Goal: Communication & Community: Answer question/provide support

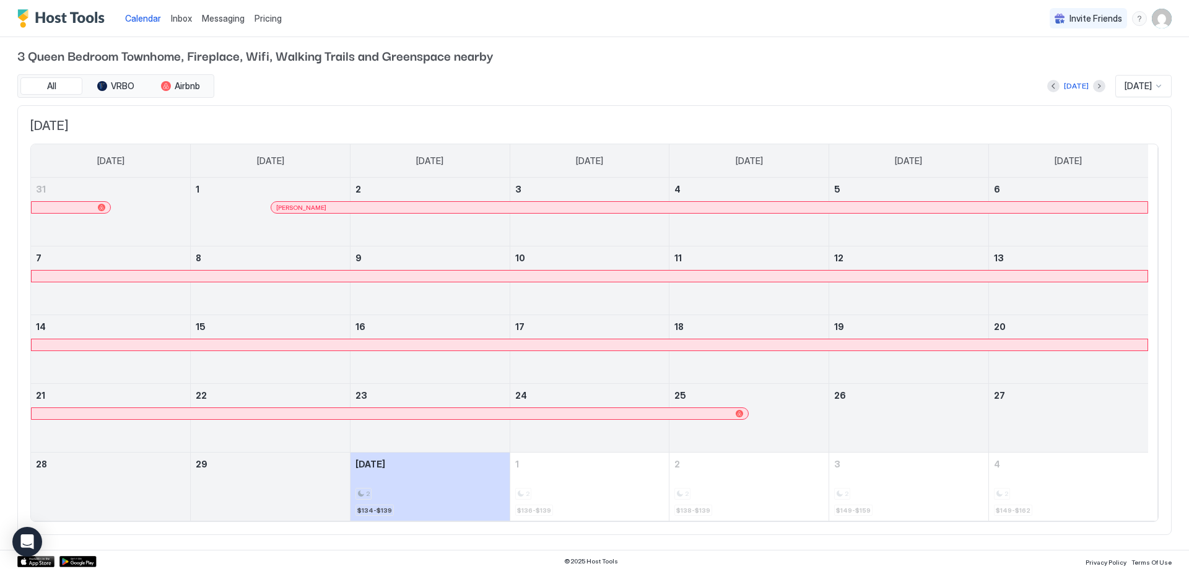
scroll to position [9, 0]
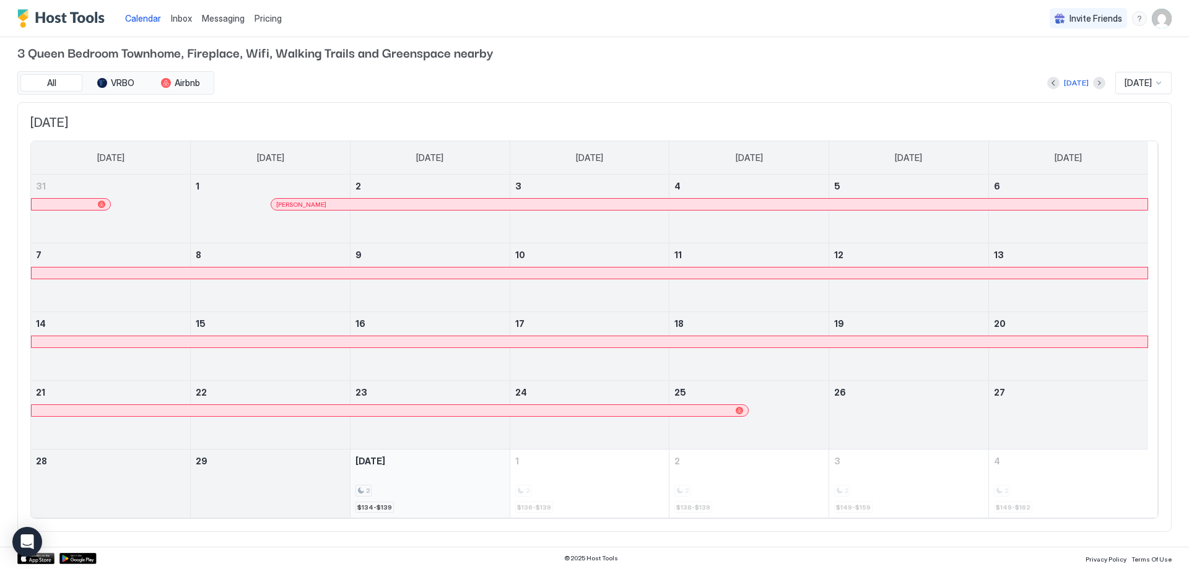
click at [425, 479] on div "2 $134-$139" at bounding box center [429, 483] width 149 height 58
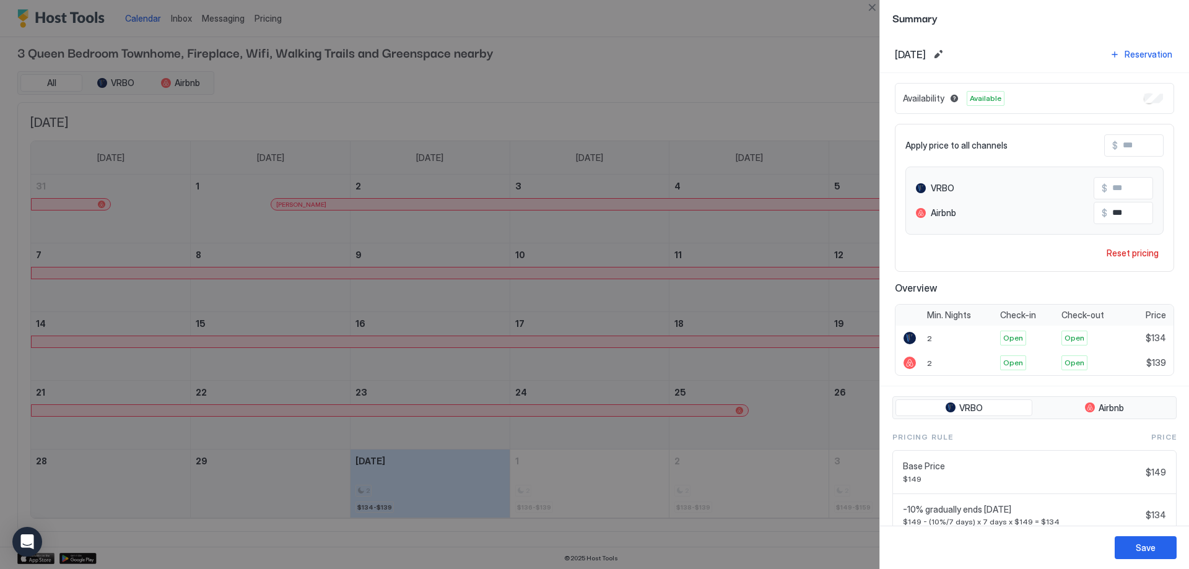
click at [1079, 19] on span "Summary" at bounding box center [1034, 17] width 284 height 15
click at [872, 4] on button "Close" at bounding box center [871, 7] width 15 height 15
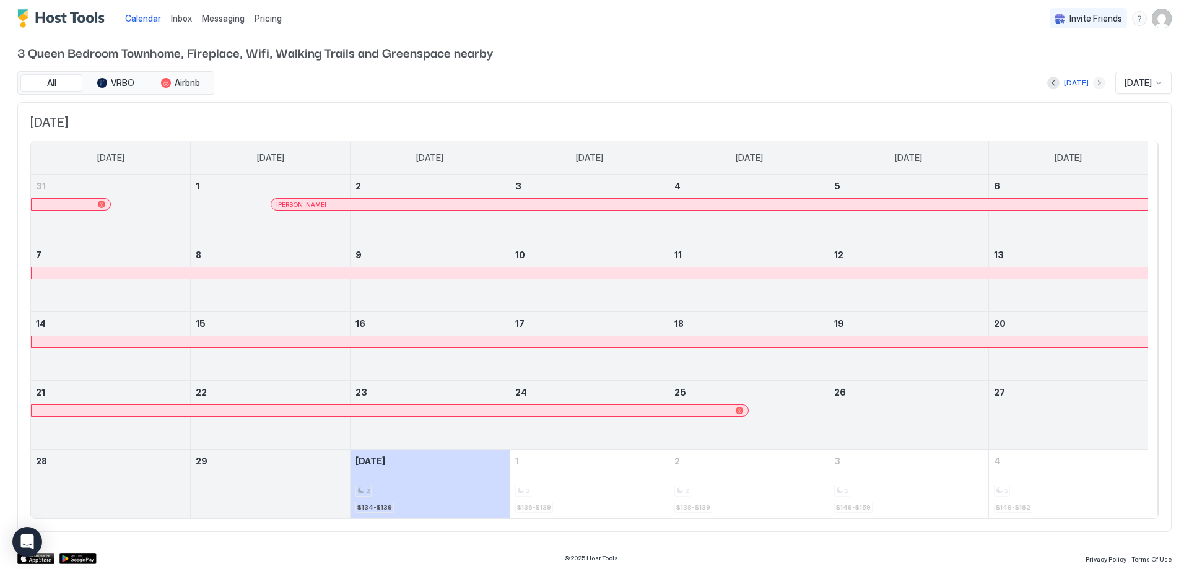
click at [1093, 81] on button "Next month" at bounding box center [1099, 83] width 12 height 12
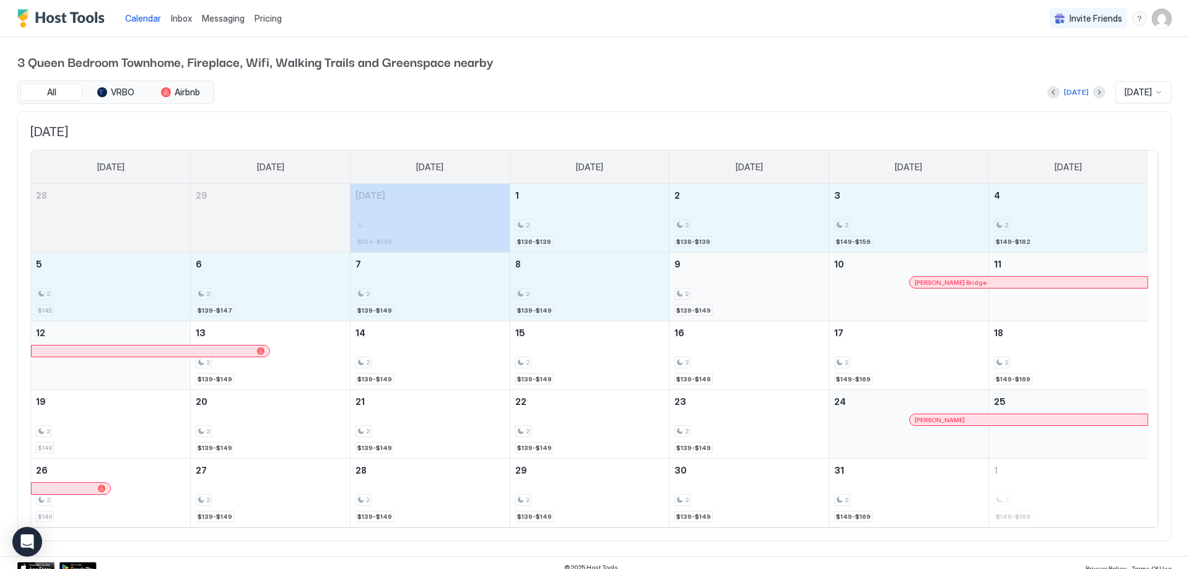
drag, startPoint x: 462, startPoint y: 227, endPoint x: 742, endPoint y: 292, distance: 287.3
click at [742, 292] on tbody "28 29 [DATE] 2 $134-$139 1 2 $136-$139 2 2 $138-$139 3 2 $149-$159 4 2 $149-$16…" at bounding box center [589, 355] width 1117 height 343
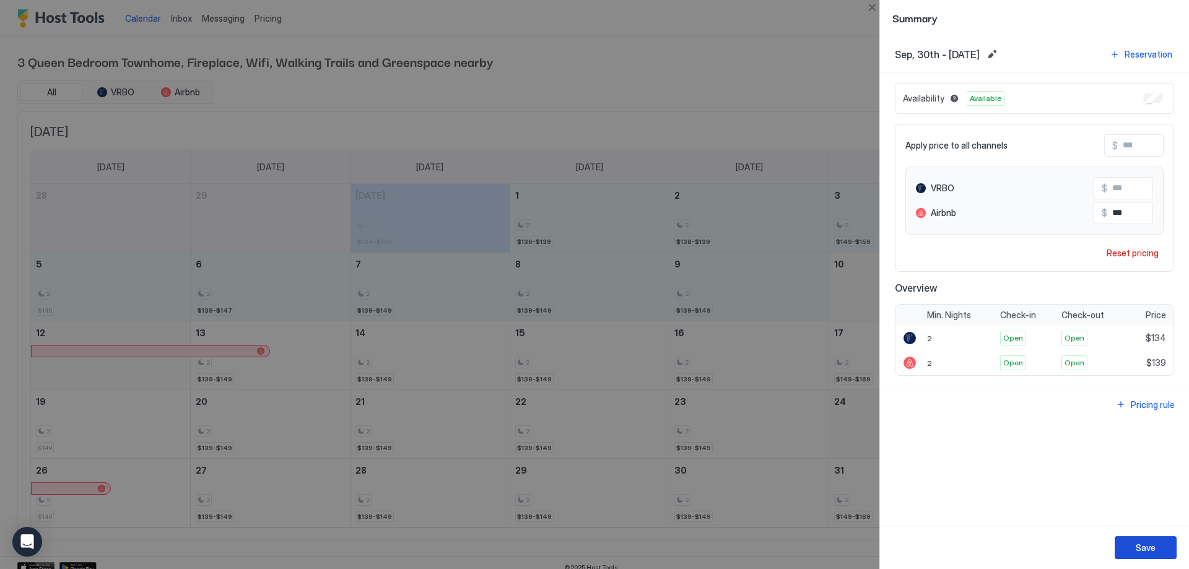
click at [1152, 548] on div "Save" at bounding box center [1145, 547] width 20 height 13
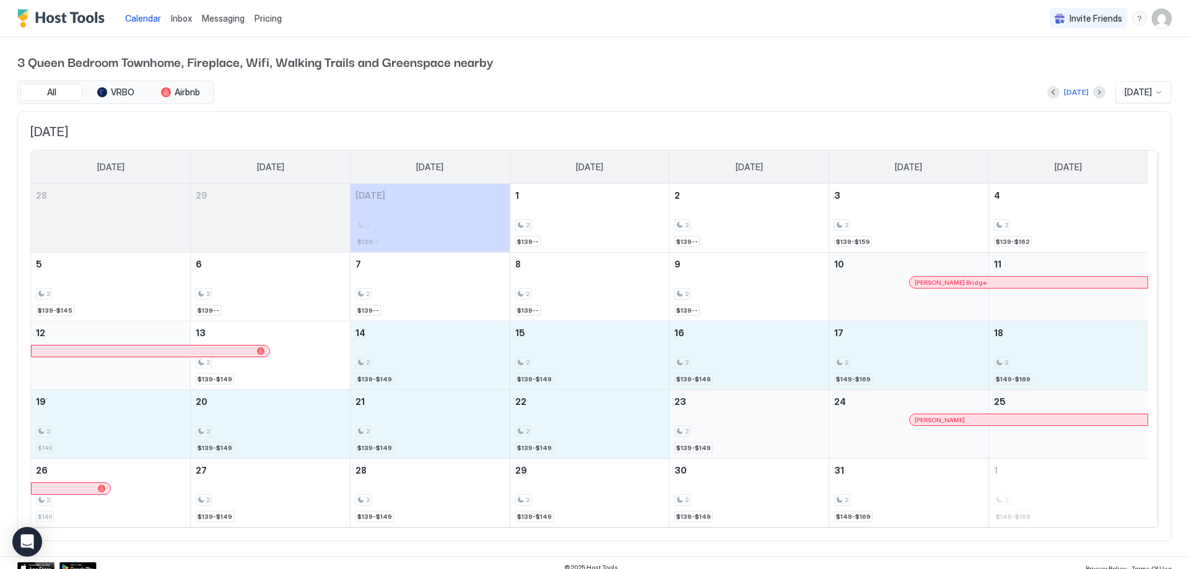
drag, startPoint x: 445, startPoint y: 359, endPoint x: 747, endPoint y: 427, distance: 309.1
click at [747, 427] on tbody "28 29 [DATE] 2 $139-- 1 2 $139-- 2 2 $139-- 3 2 $139-$159 4 2 $139-$162 5 2 $13…" at bounding box center [589, 355] width 1117 height 343
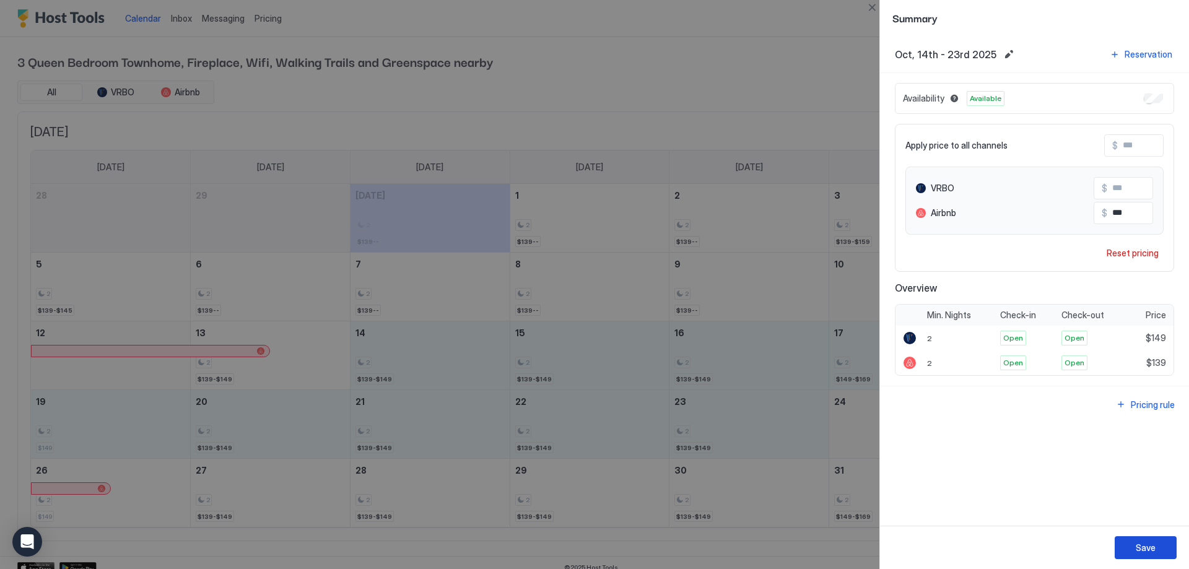
drag, startPoint x: 1156, startPoint y: 543, endPoint x: 1015, endPoint y: 458, distance: 164.5
click at [1155, 543] on button "Save" at bounding box center [1145, 547] width 62 height 23
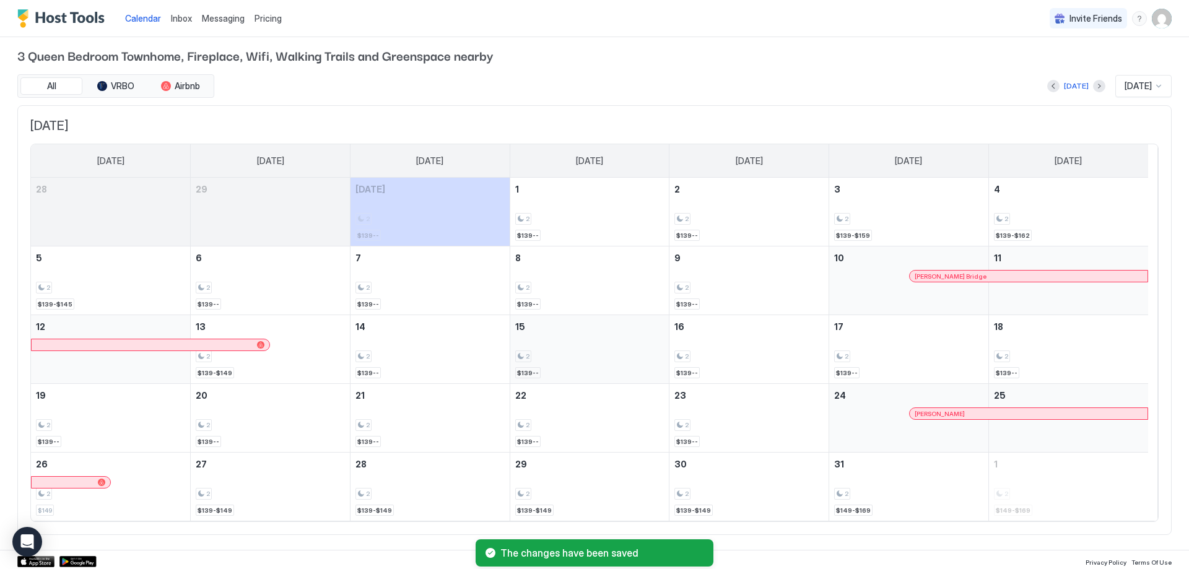
scroll to position [9, 0]
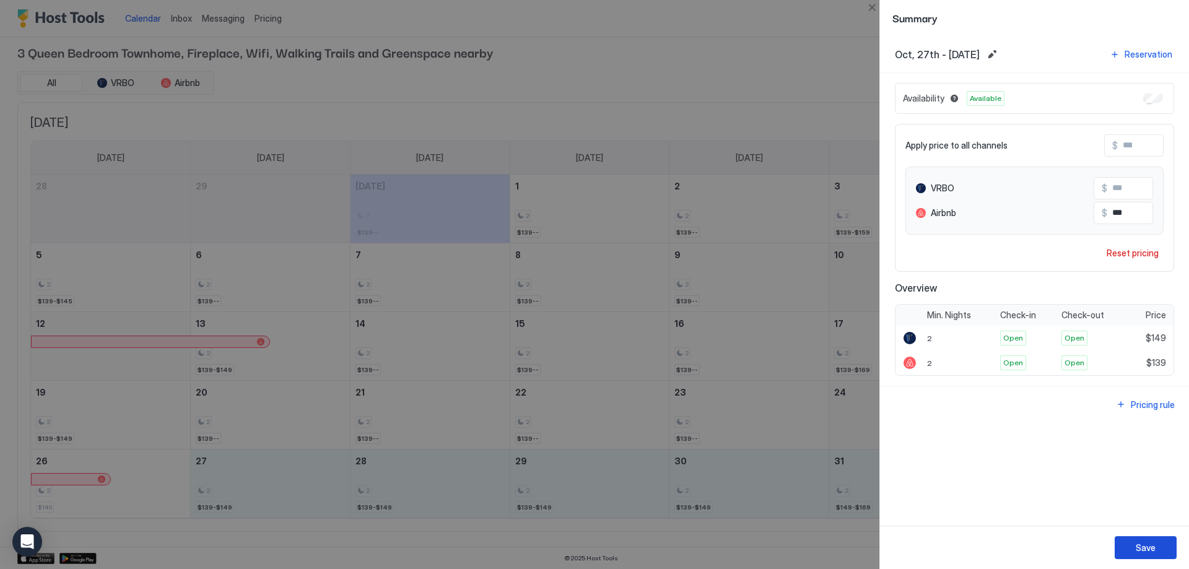
drag, startPoint x: 1155, startPoint y: 549, endPoint x: 952, endPoint y: 461, distance: 220.7
click at [1154, 549] on div "Save" at bounding box center [1145, 547] width 20 height 13
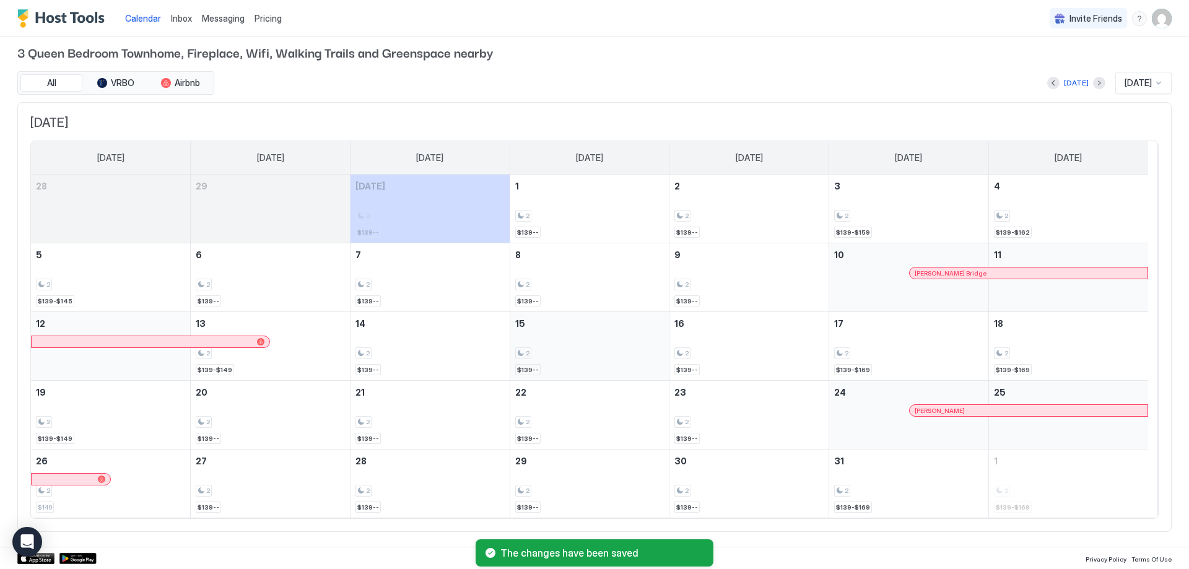
scroll to position [0, 0]
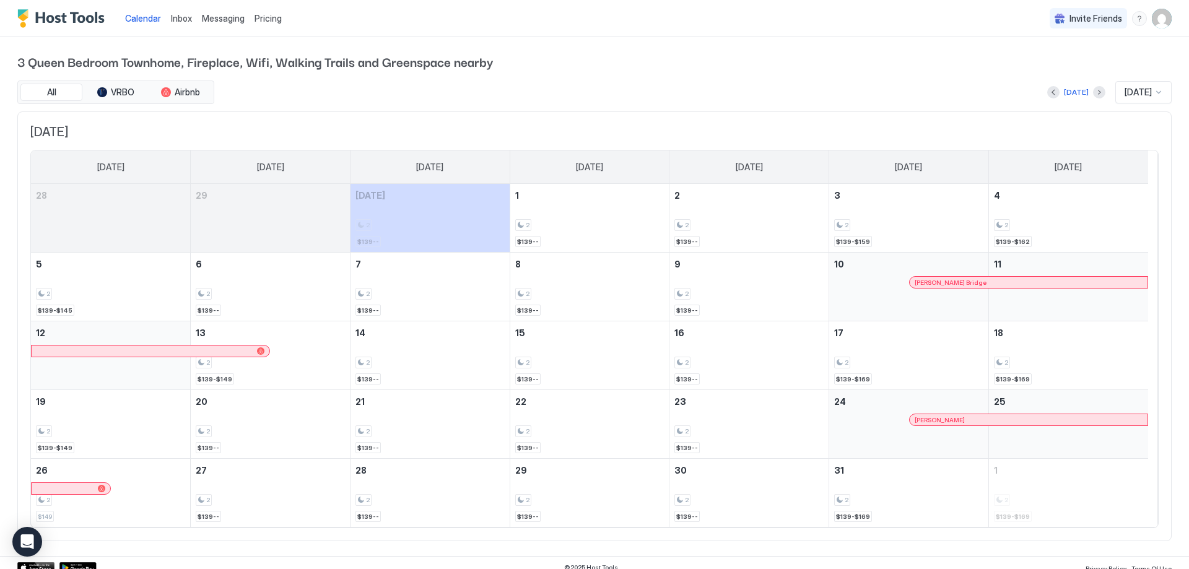
click at [177, 22] on span "Inbox" at bounding box center [181, 18] width 21 height 11
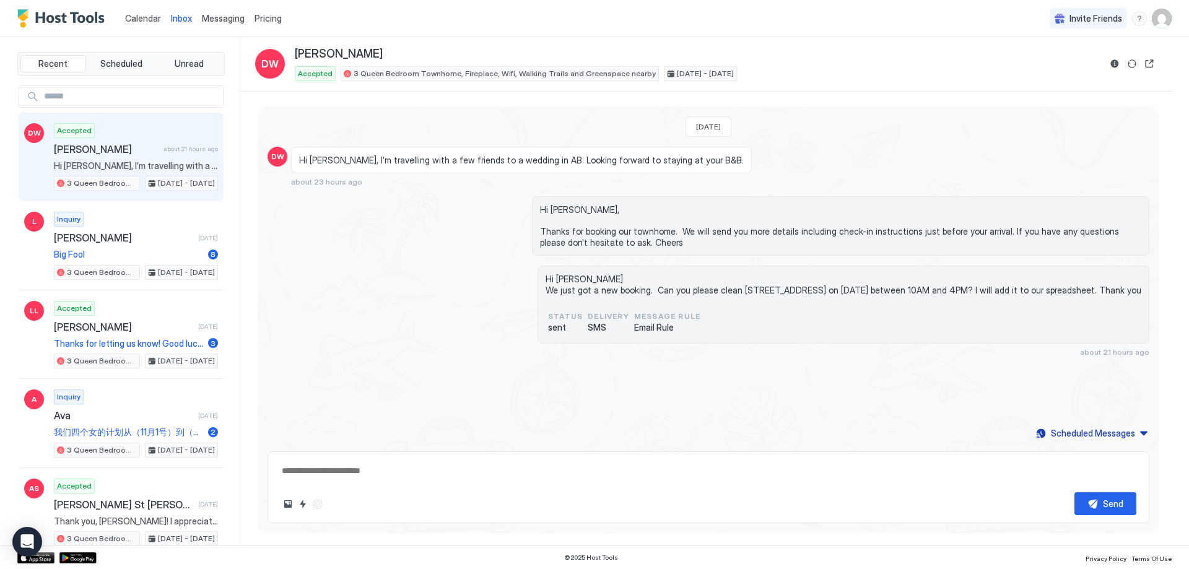
click at [102, 154] on span "[PERSON_NAME]" at bounding box center [106, 149] width 105 height 12
click at [1101, 427] on div "Scheduled Messages" at bounding box center [1093, 433] width 84 height 13
type textarea "*"
